Goal: Task Accomplishment & Management: Manage account settings

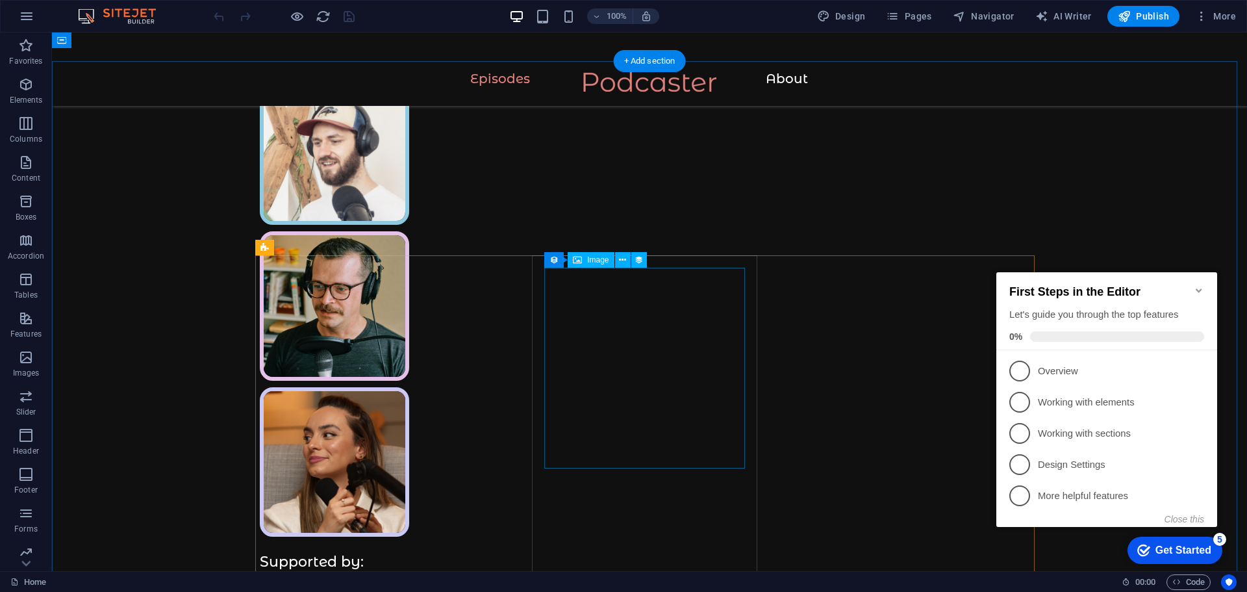
scroll to position [516, 0]
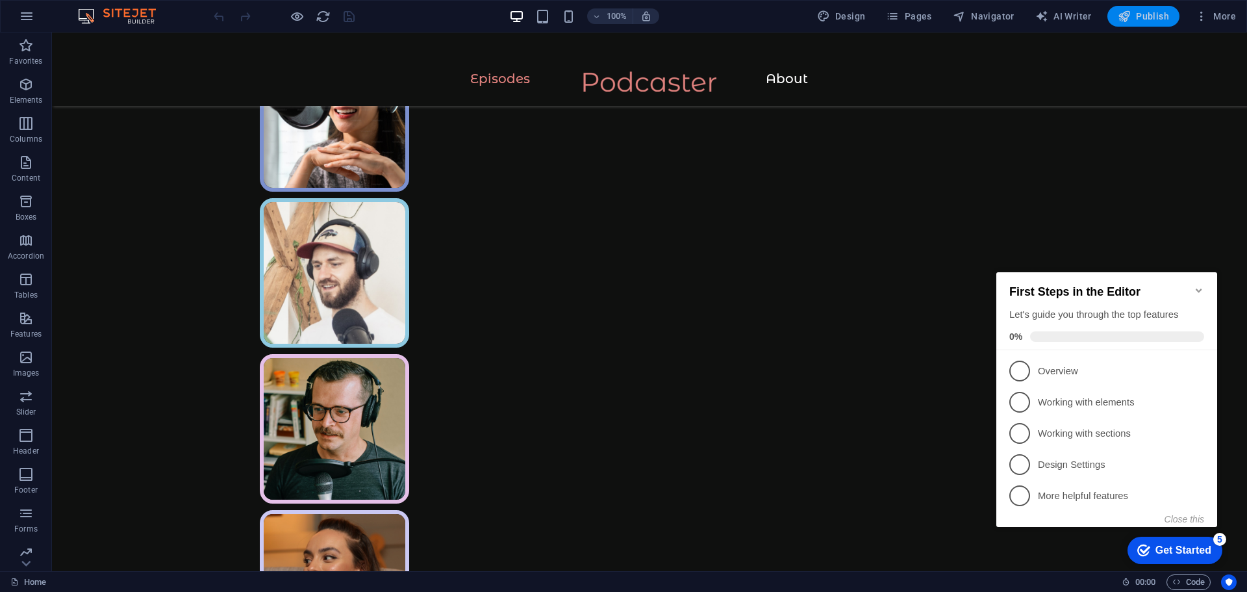
click at [1139, 21] on span "Publish" at bounding box center [1143, 16] width 51 height 13
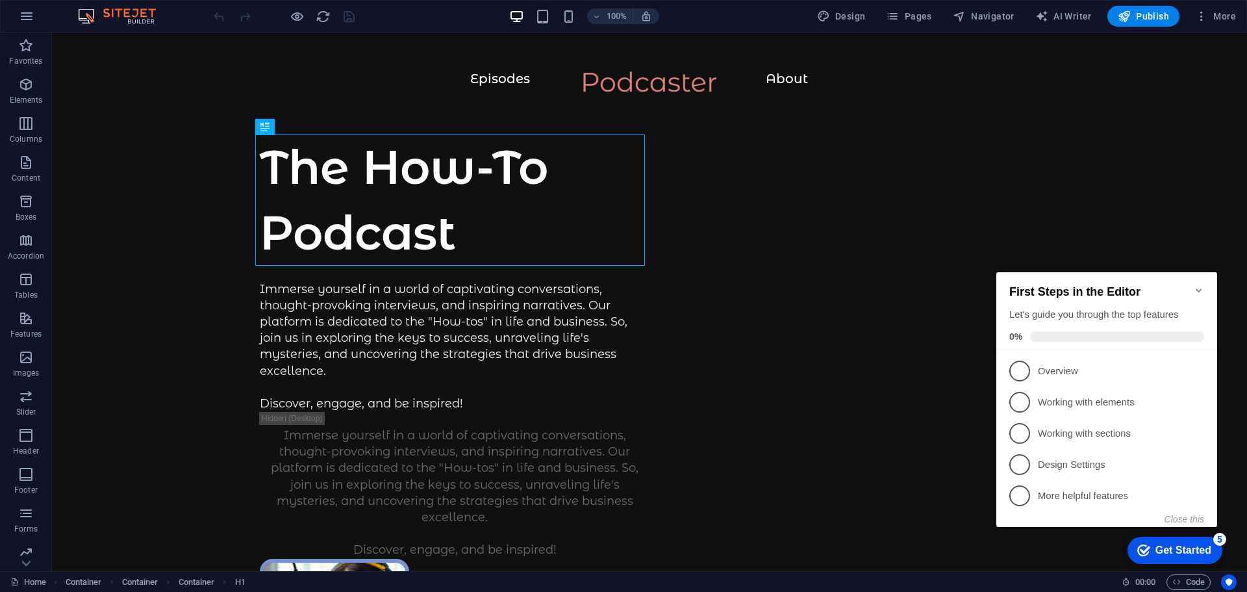
click at [1200, 276] on div "First Steps in the Editor Let's guide you through the top features 0%" at bounding box center [1106, 311] width 221 height 78
click at [1201, 285] on icon "Minimize checklist" at bounding box center [1199, 290] width 10 height 10
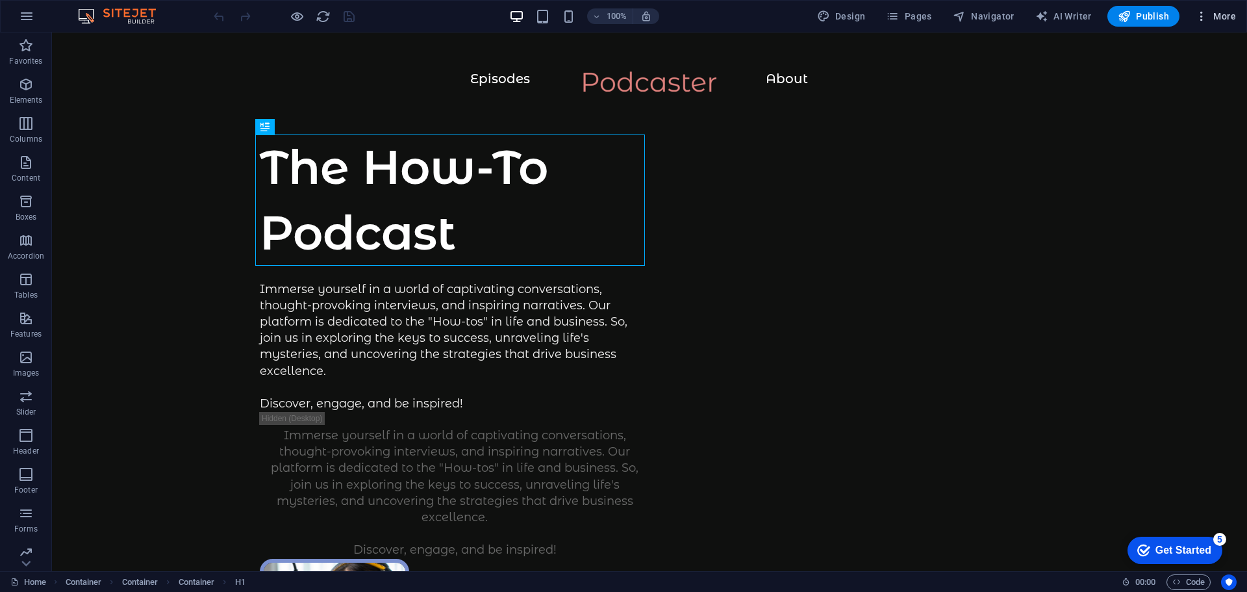
click at [1214, 15] on span "More" at bounding box center [1215, 16] width 41 height 13
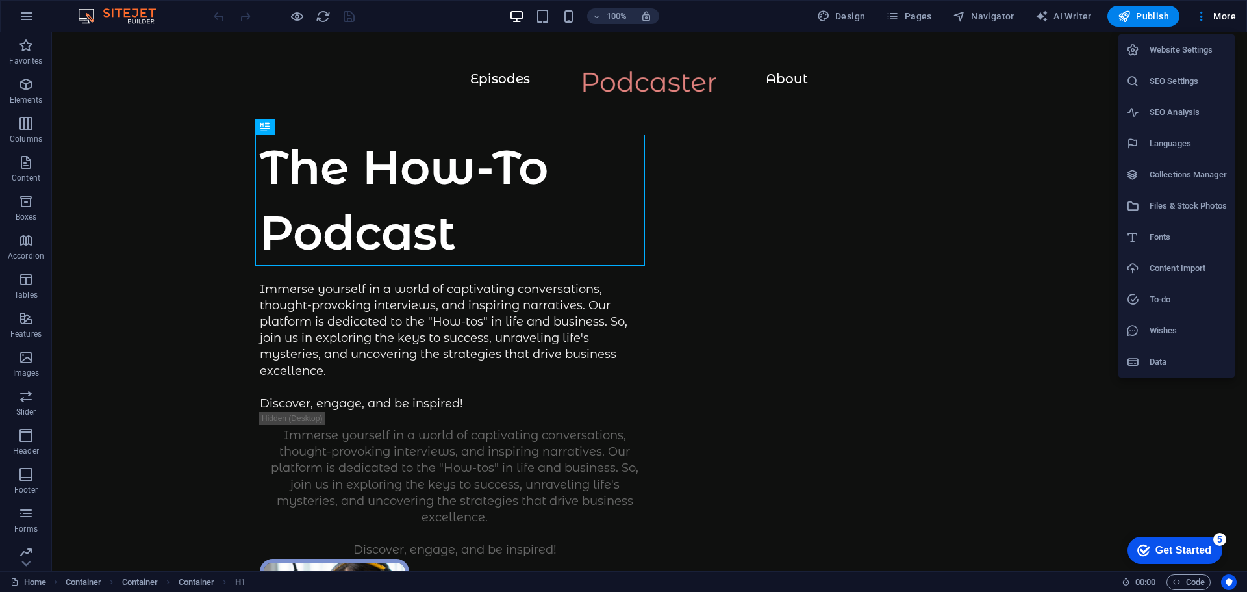
click at [1196, 18] on div at bounding box center [623, 296] width 1247 height 592
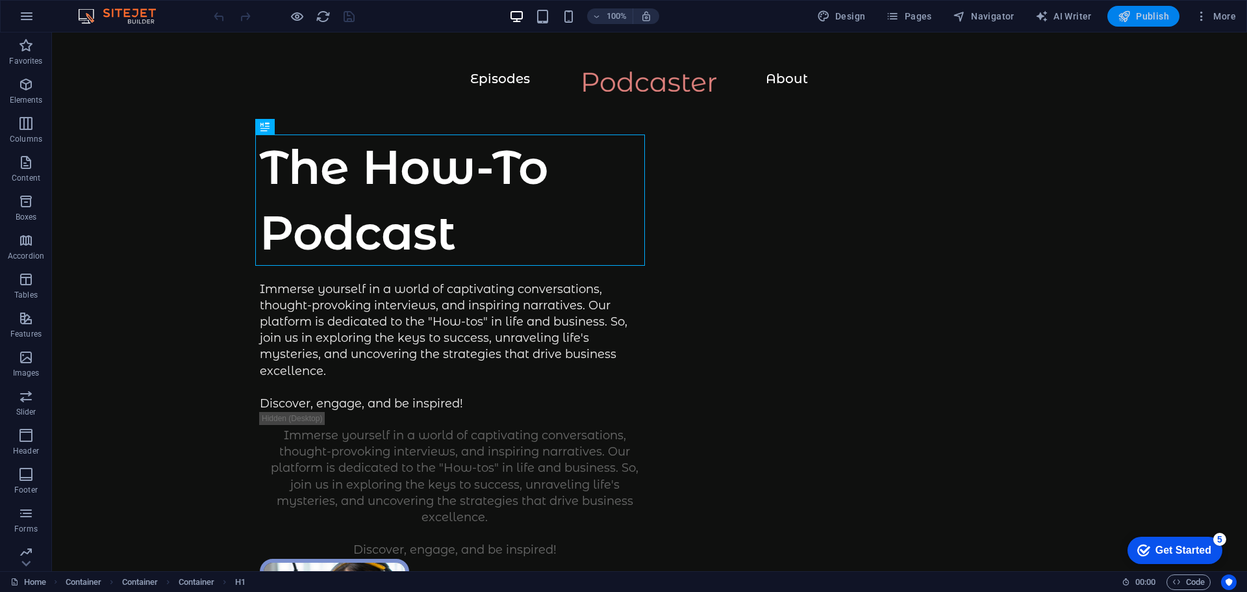
click at [1135, 15] on span "Publish" at bounding box center [1143, 16] width 51 height 13
click at [919, 27] on div "100% Design Pages Navigator AI Writer Publish More" at bounding box center [624, 16] width 1246 height 31
click at [913, 19] on span "Pages" at bounding box center [908, 16] width 45 height 13
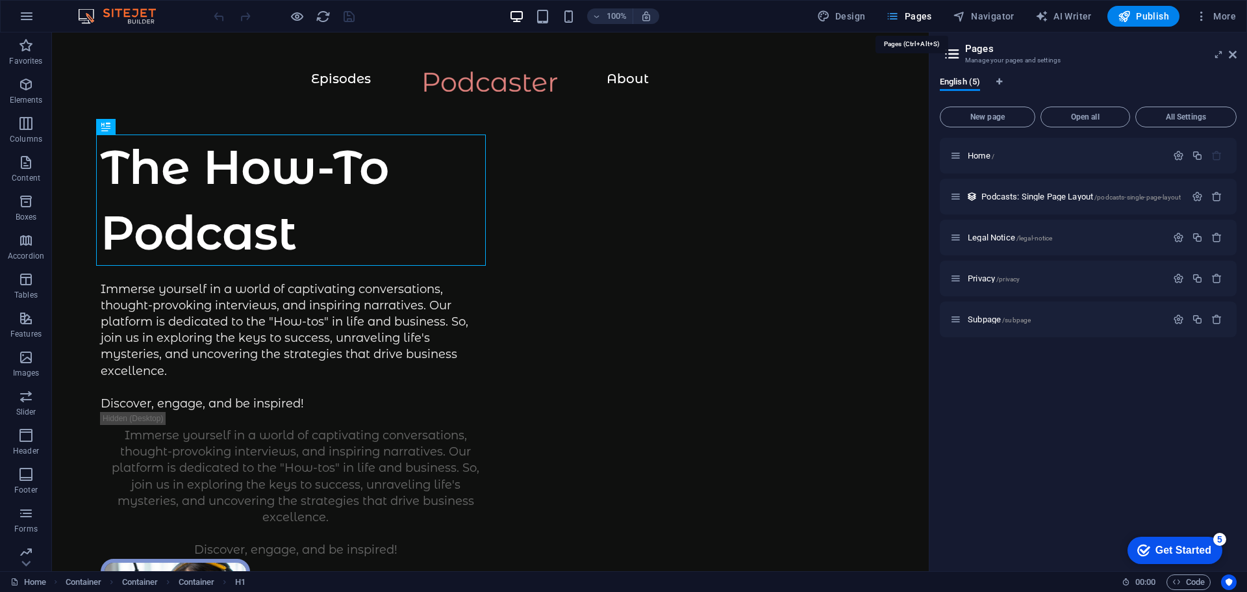
click at [913, 19] on span "Pages" at bounding box center [908, 16] width 45 height 13
click at [1231, 53] on icon at bounding box center [1233, 54] width 8 height 10
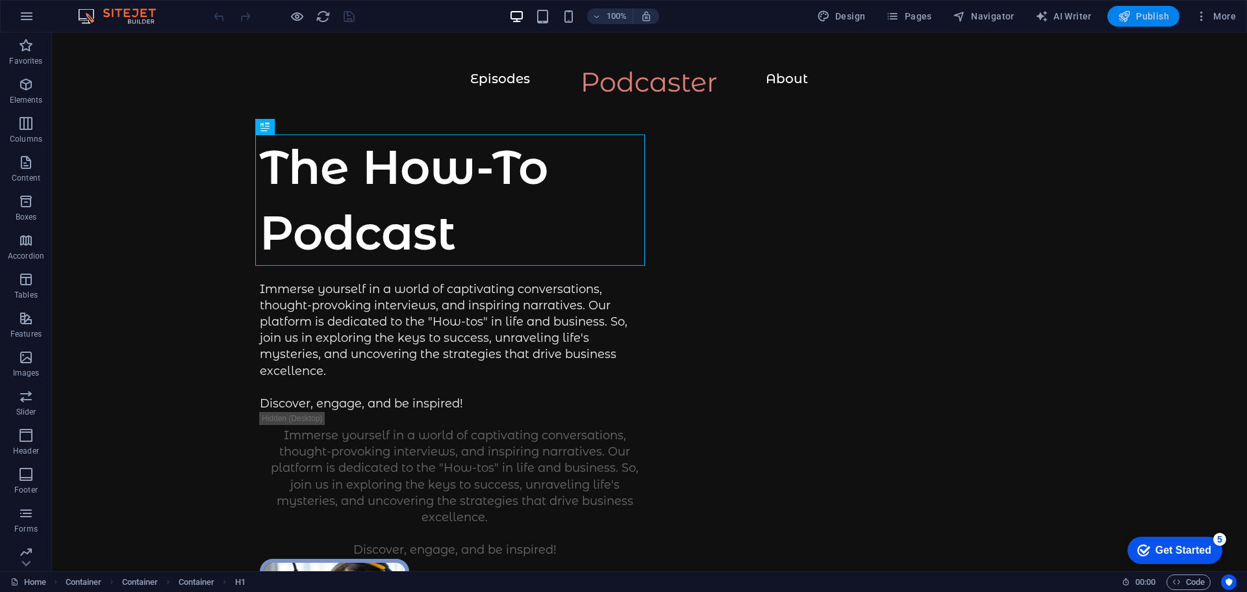
click at [1156, 20] on span "Publish" at bounding box center [1143, 16] width 51 height 13
